Goal: Task Accomplishment & Management: Manage account settings

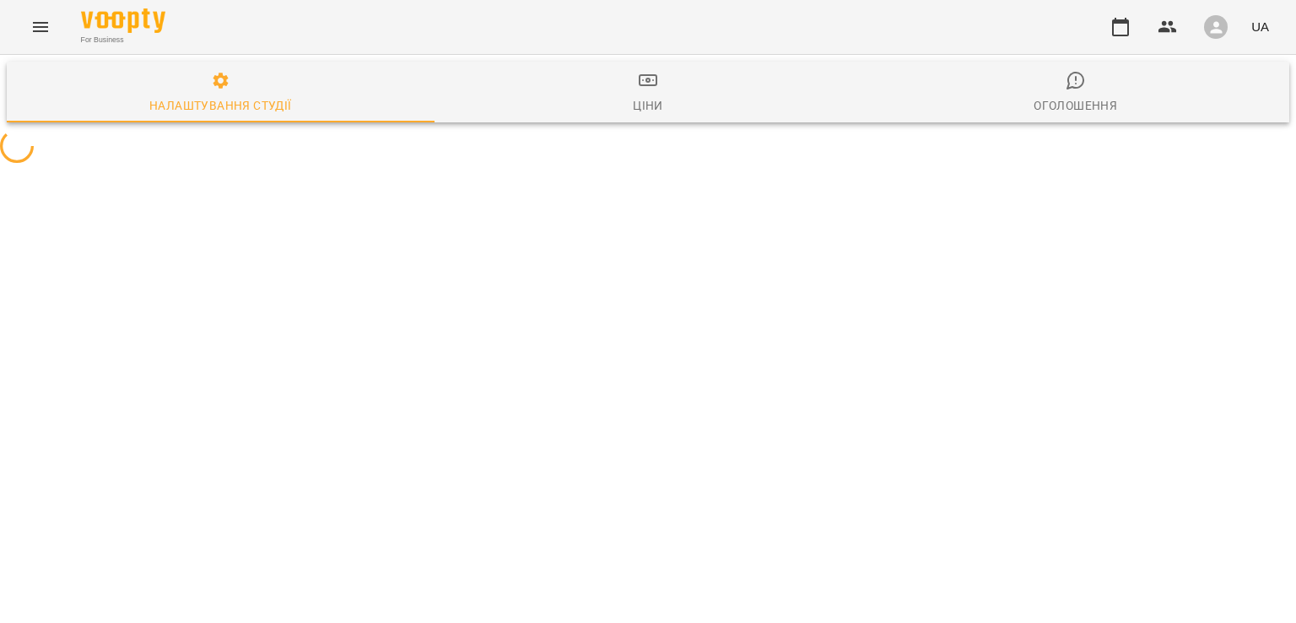
select select "**"
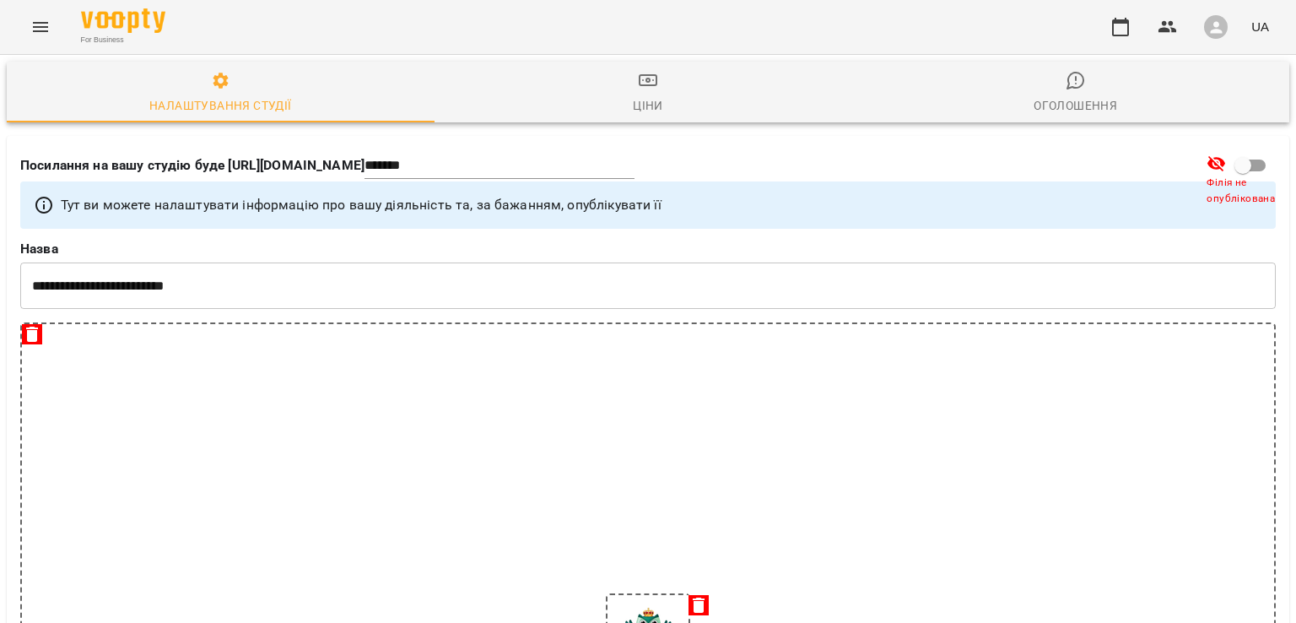
click at [51, 27] on button "Menu" at bounding box center [40, 27] width 40 height 40
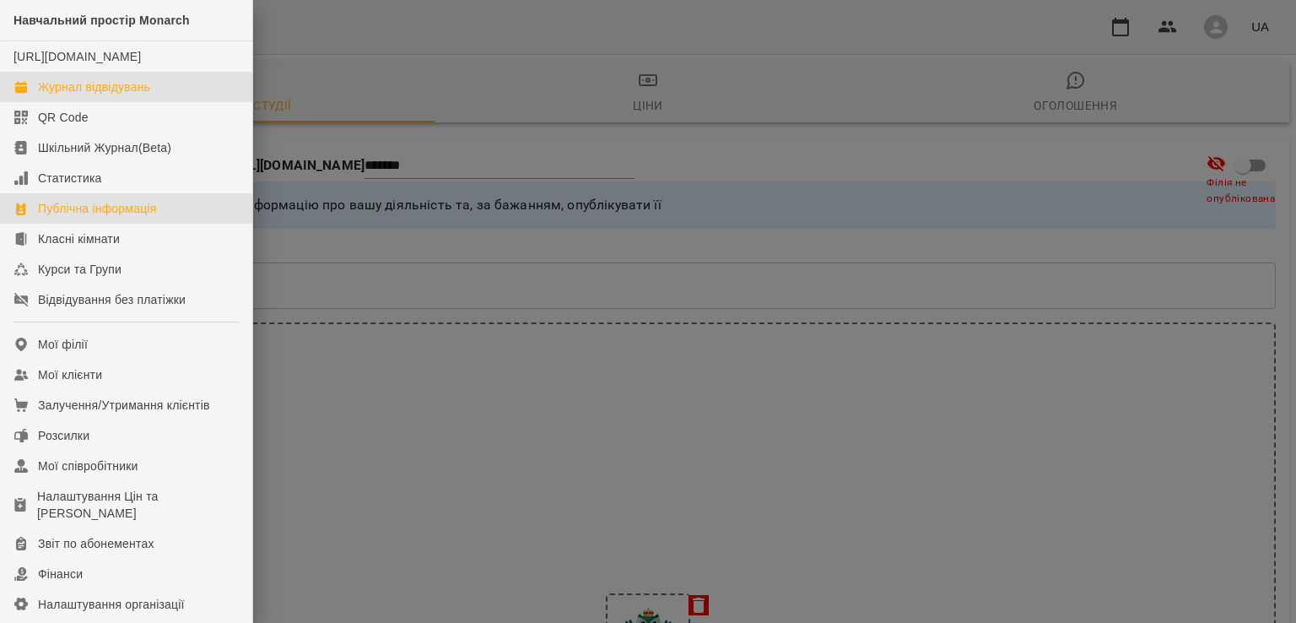
click at [100, 95] on div "Журнал відвідувань" at bounding box center [94, 86] width 112 height 17
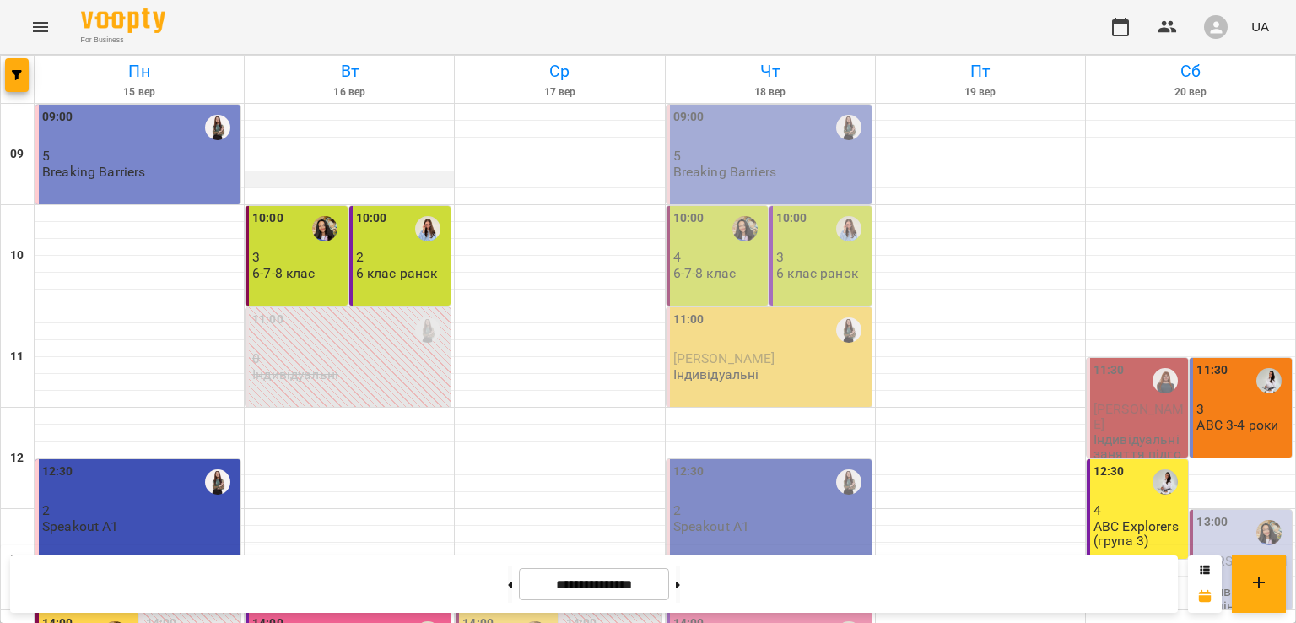
scroll to position [590, 0]
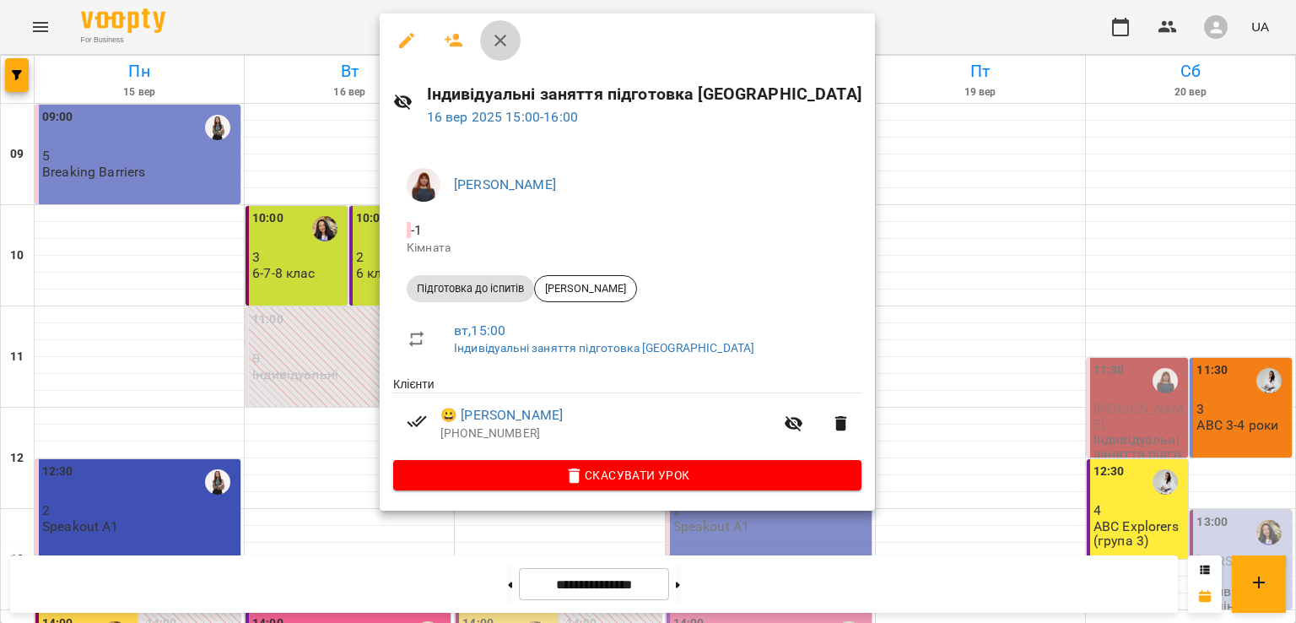
click at [506, 40] on icon "button" at bounding box center [500, 40] width 20 height 20
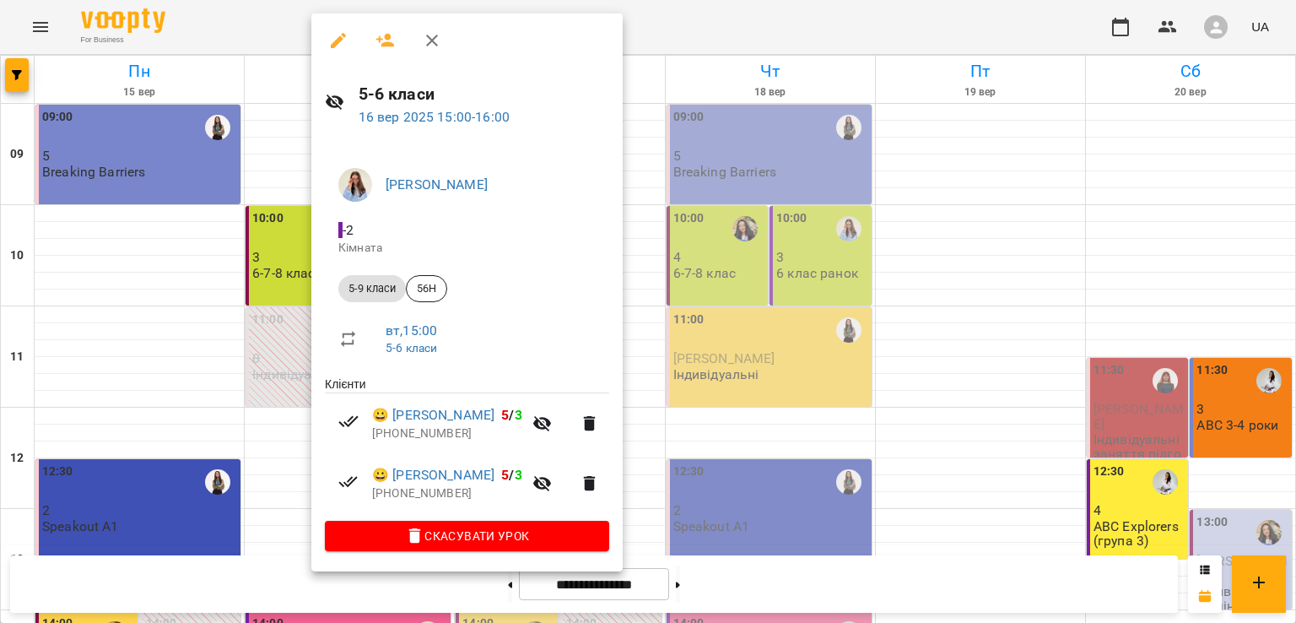
click at [438, 38] on icon "button" at bounding box center [432, 40] width 20 height 20
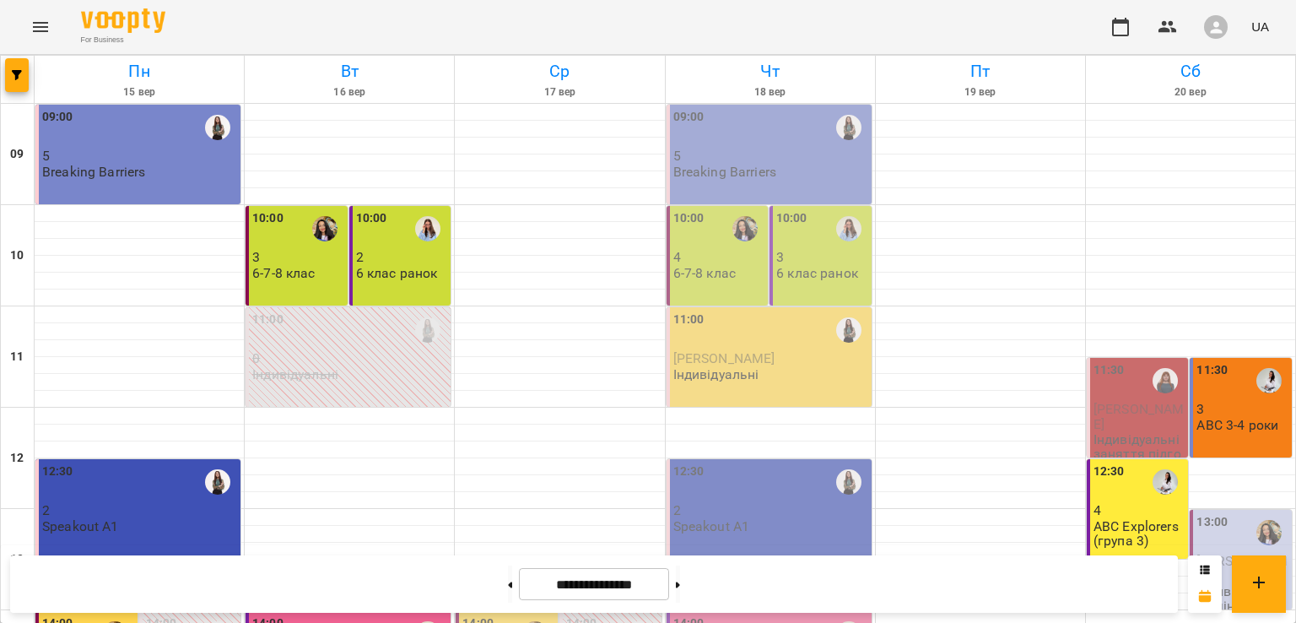
scroll to position [422, 0]
click at [361, 614] on div "14:00" at bounding box center [349, 634] width 195 height 40
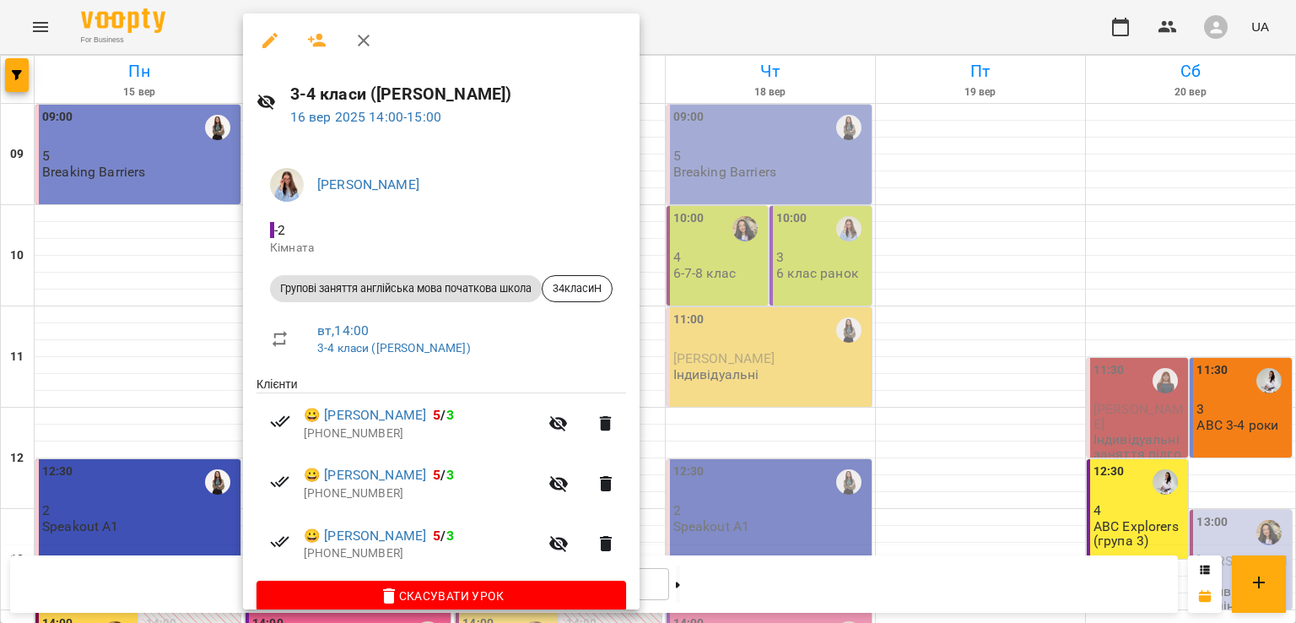
click at [369, 44] on icon "button" at bounding box center [363, 40] width 20 height 20
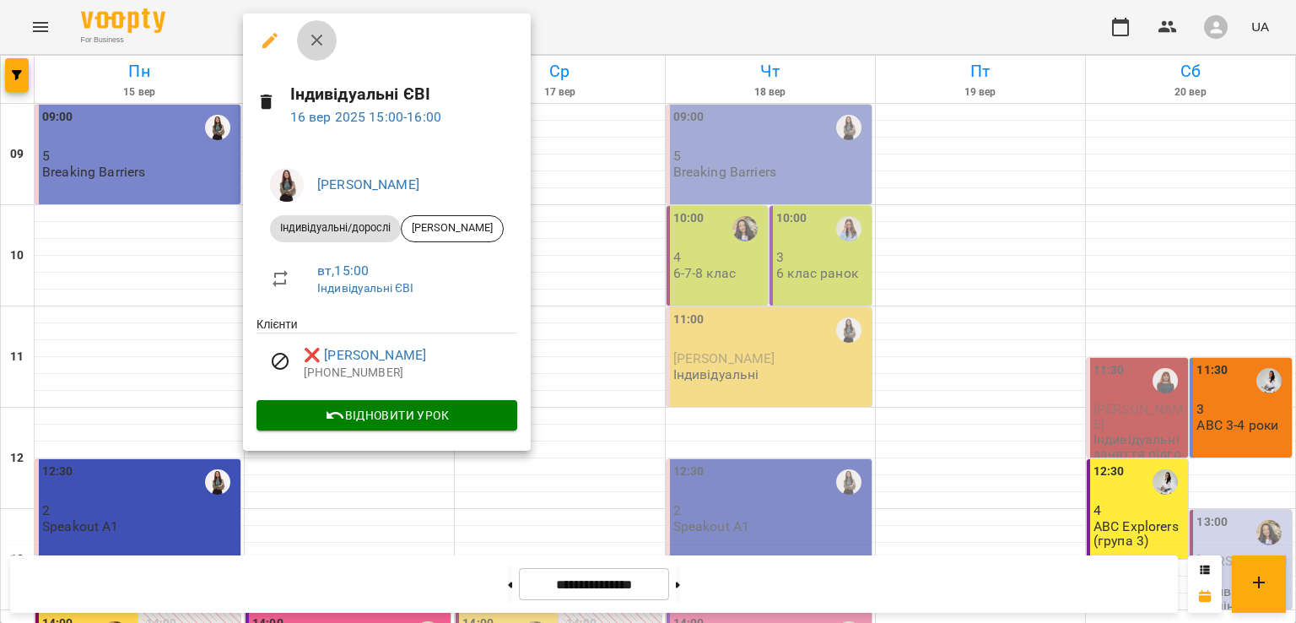
click at [317, 41] on icon "button" at bounding box center [316, 41] width 12 height 12
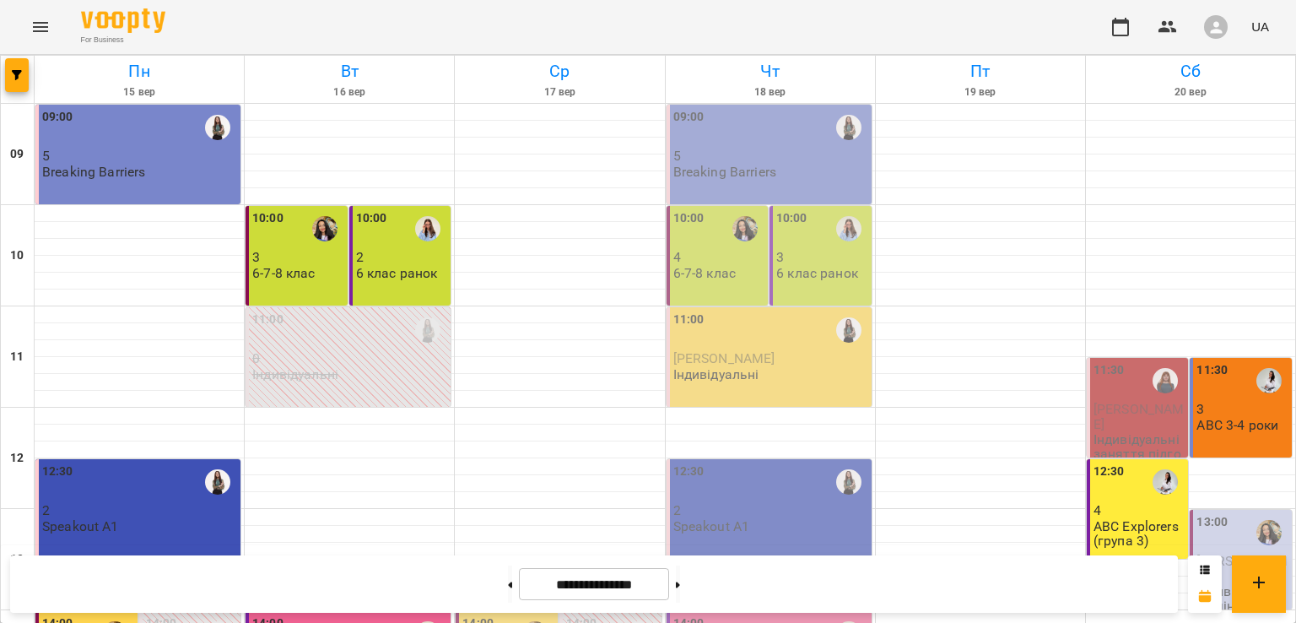
scroll to position [506, 0]
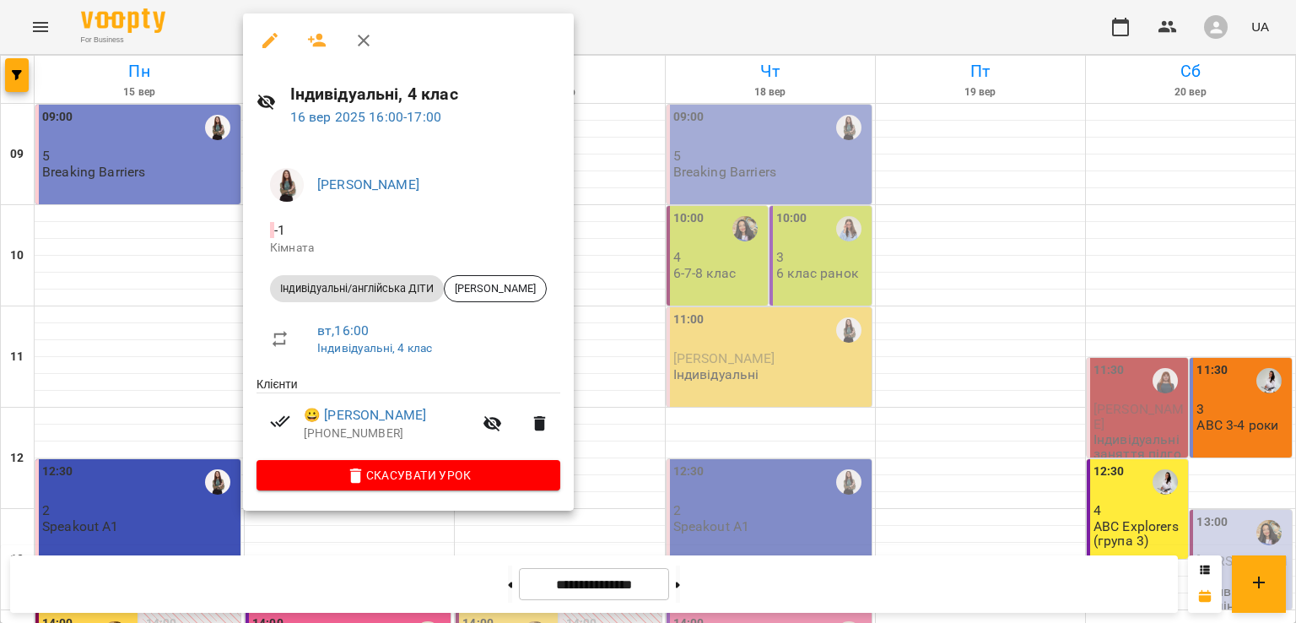
click at [367, 38] on icon "button" at bounding box center [363, 40] width 20 height 20
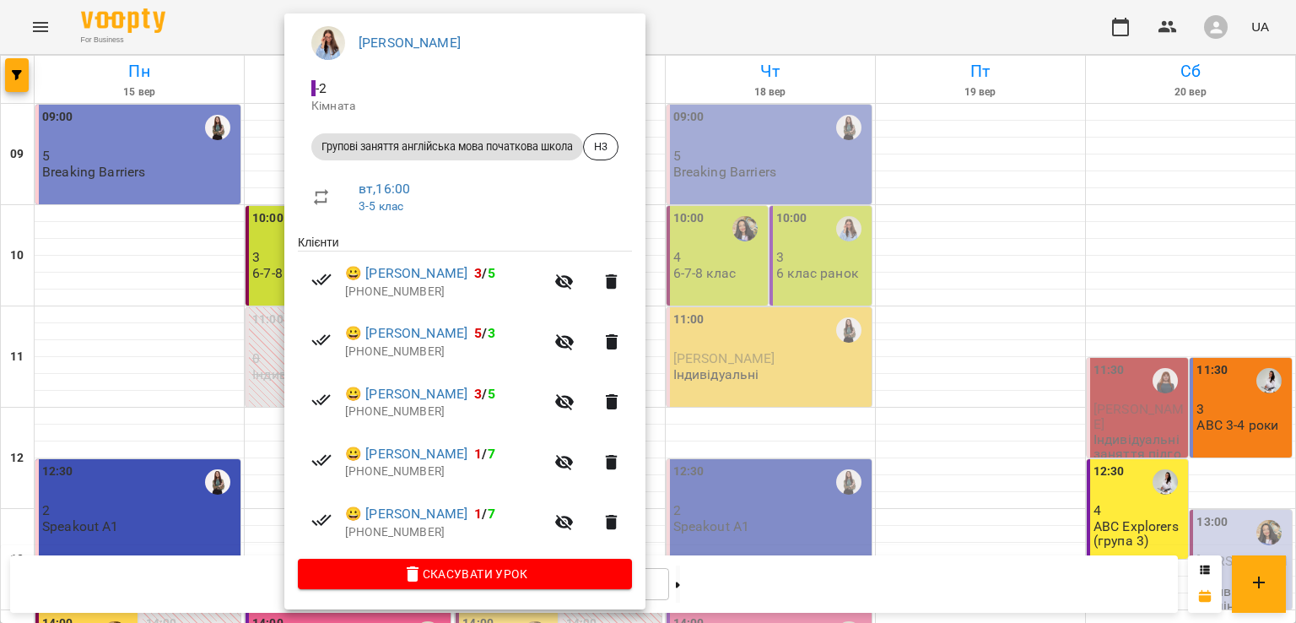
scroll to position [0, 0]
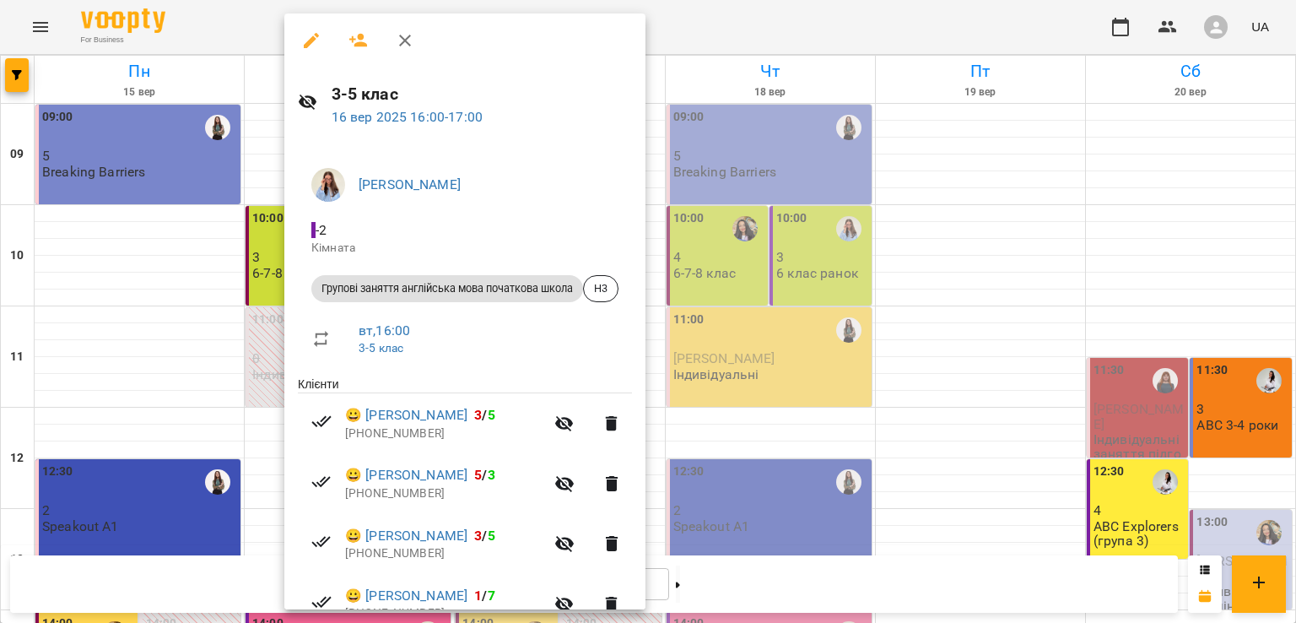
click at [411, 46] on icon "button" at bounding box center [405, 40] width 20 height 20
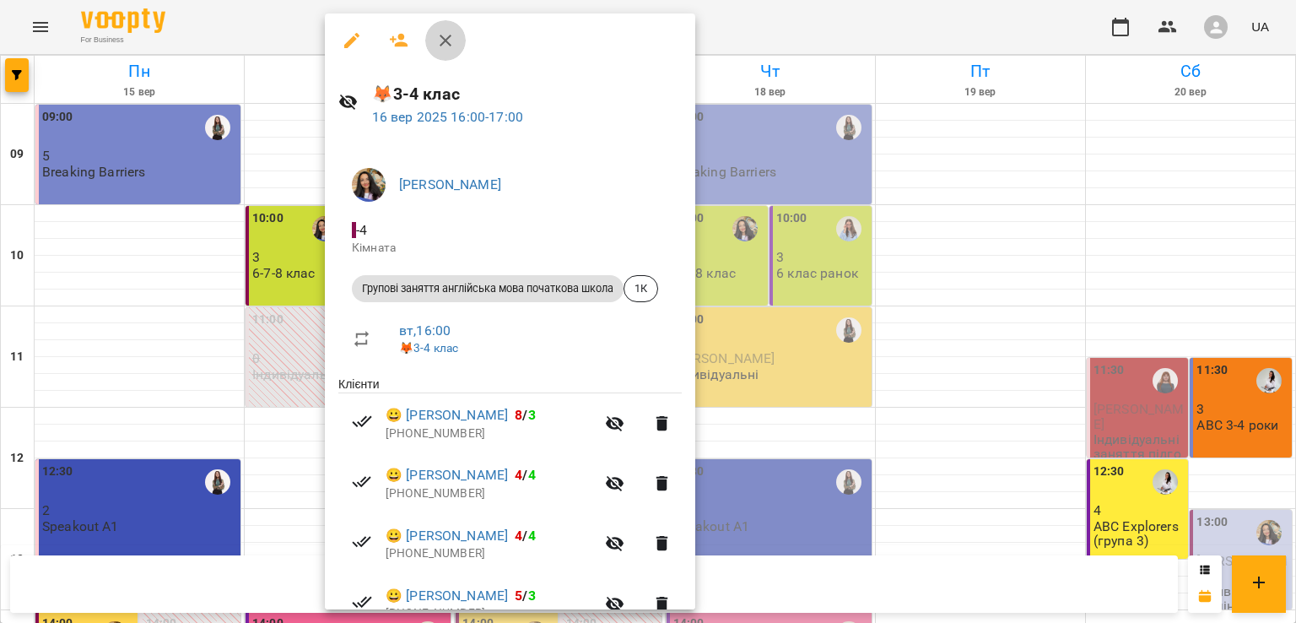
click at [443, 51] on button "button" at bounding box center [445, 40] width 40 height 40
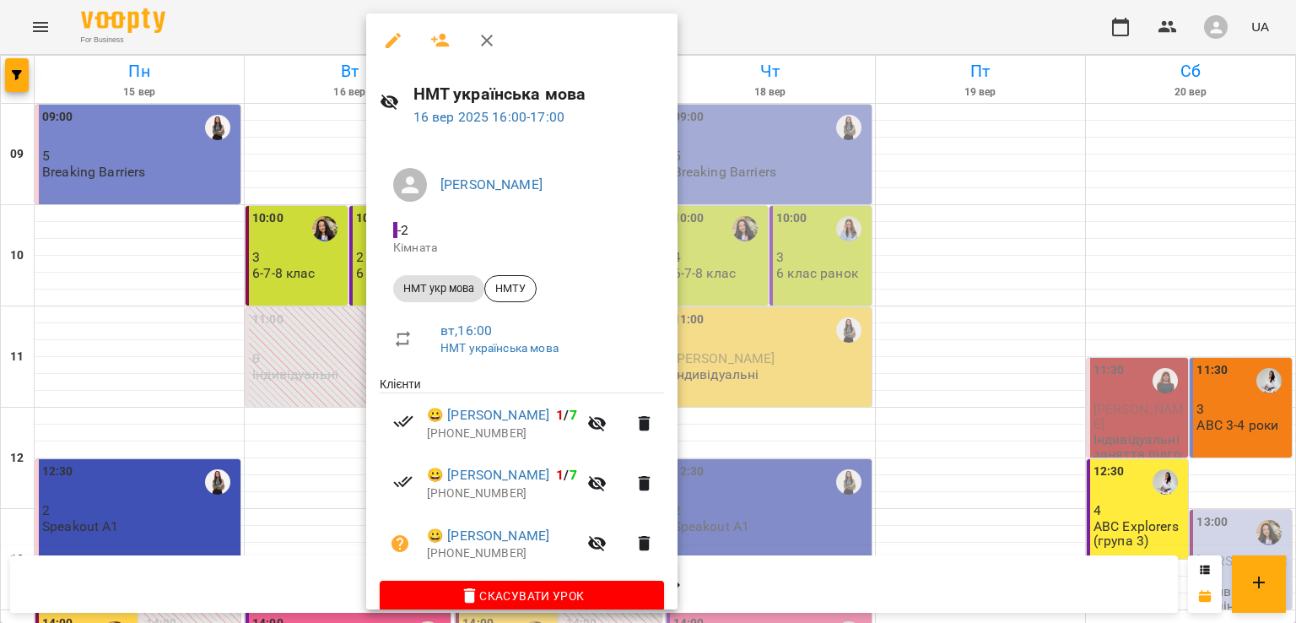
click at [490, 36] on icon "button" at bounding box center [487, 41] width 12 height 12
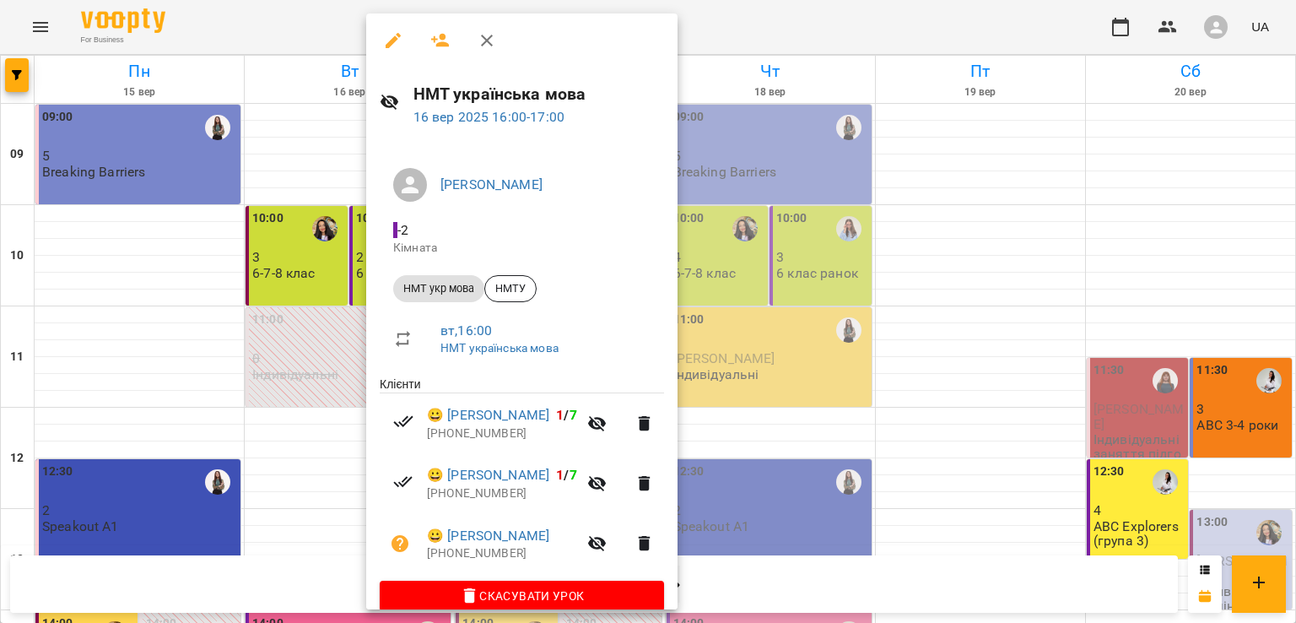
click at [496, 38] on icon "button" at bounding box center [487, 40] width 20 height 20
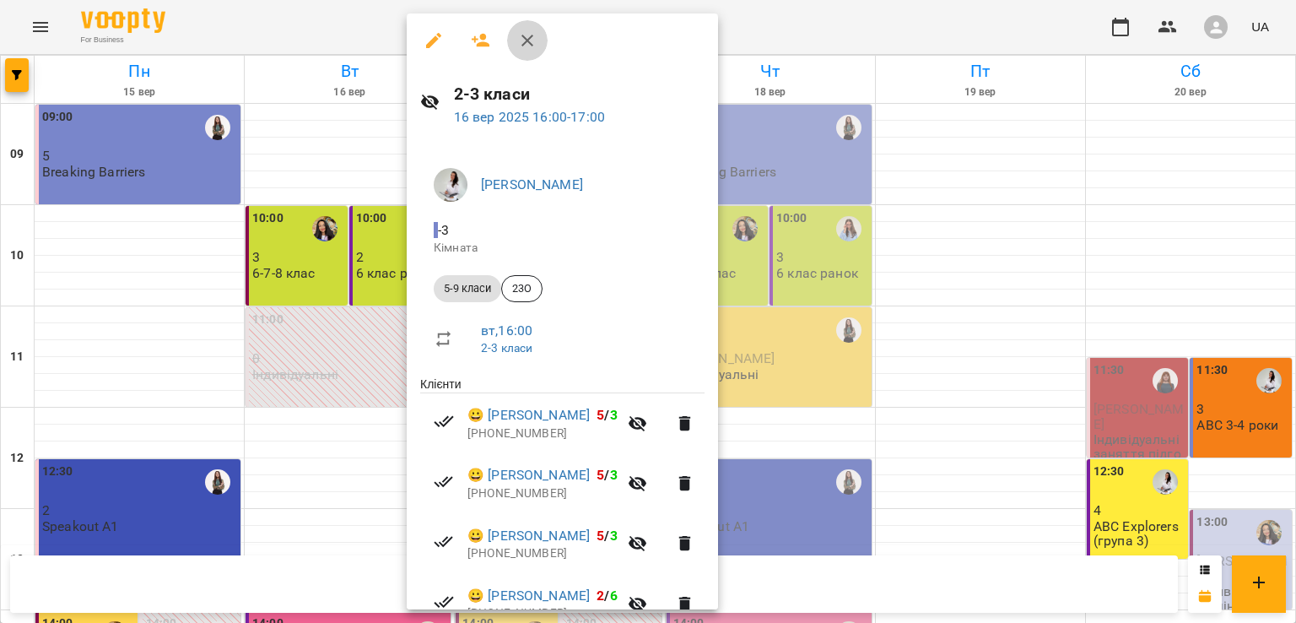
click at [524, 37] on icon "button" at bounding box center [527, 41] width 12 height 12
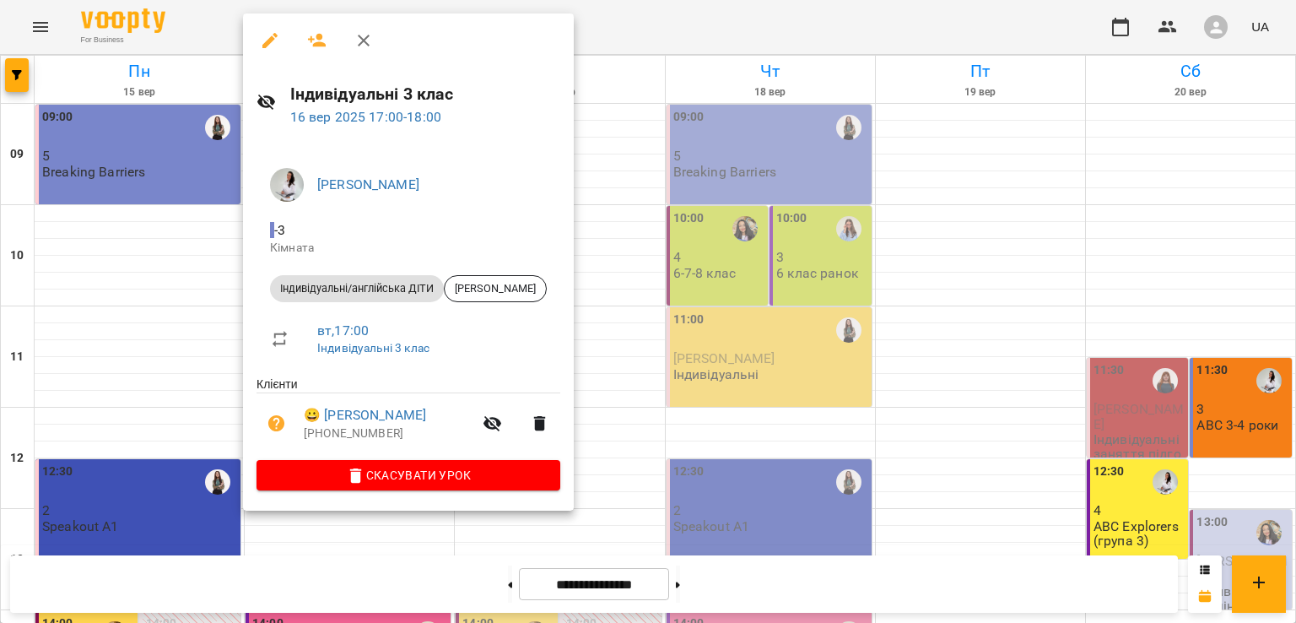
click at [364, 38] on icon "button" at bounding box center [363, 40] width 20 height 20
